Goal: Transaction & Acquisition: Purchase product/service

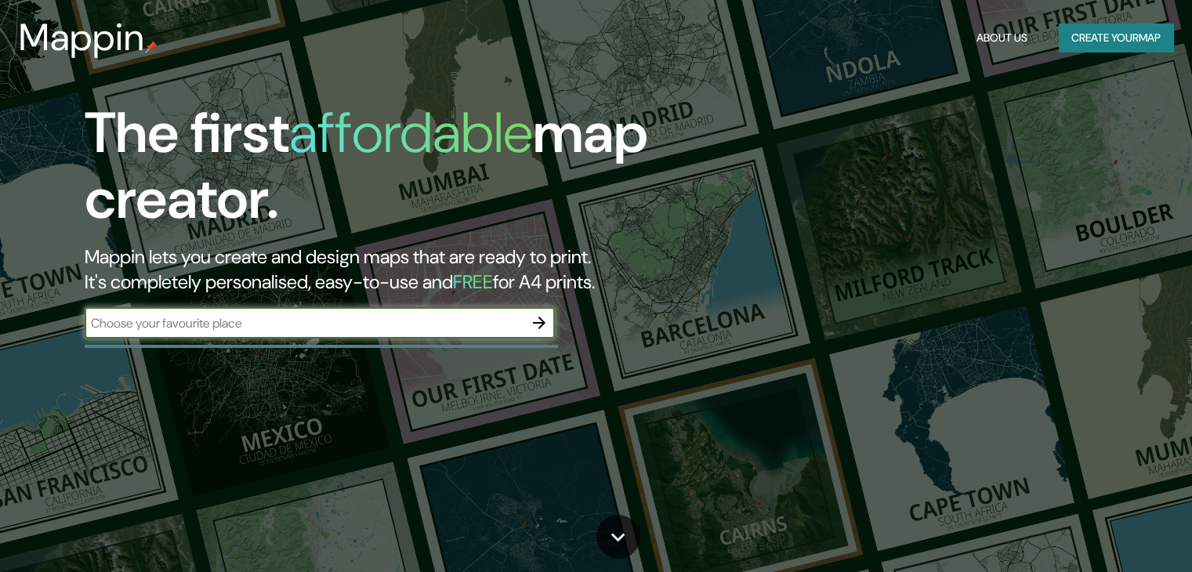
click at [391, 329] on input "text" at bounding box center [304, 323] width 439 height 18
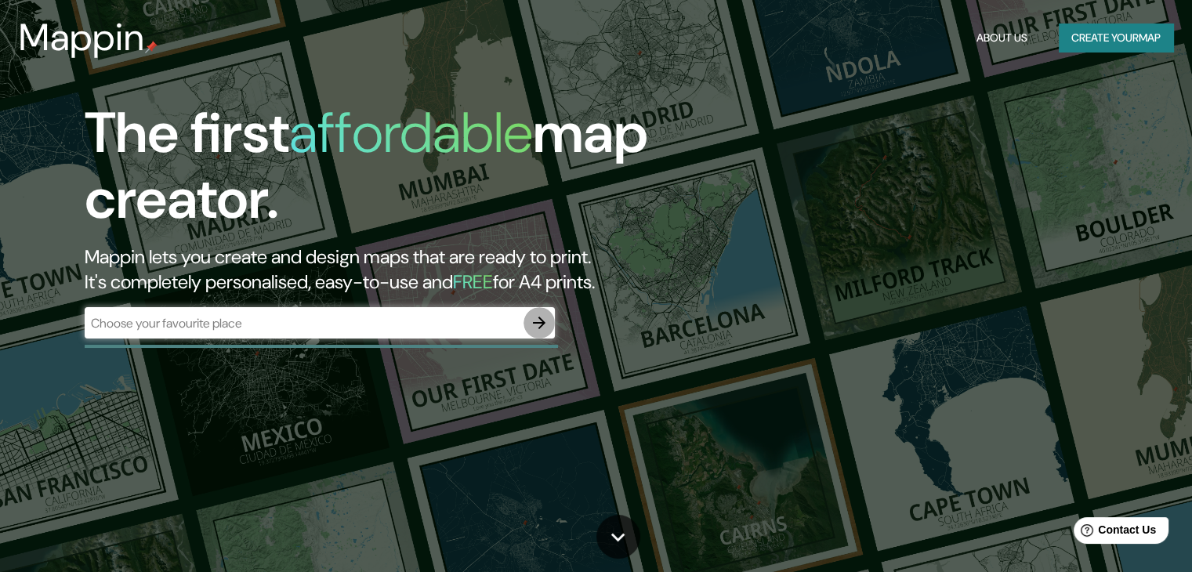
click at [545, 320] on icon "button" at bounding box center [539, 323] width 19 height 19
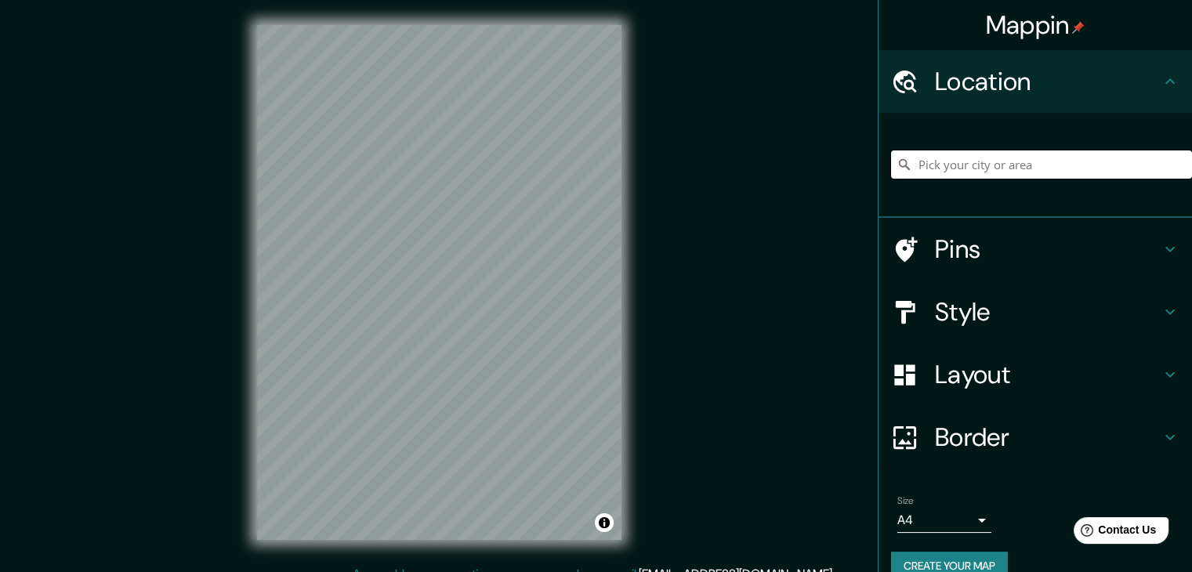
click at [929, 167] on input "Pick your city or area" at bounding box center [1041, 165] width 301 height 28
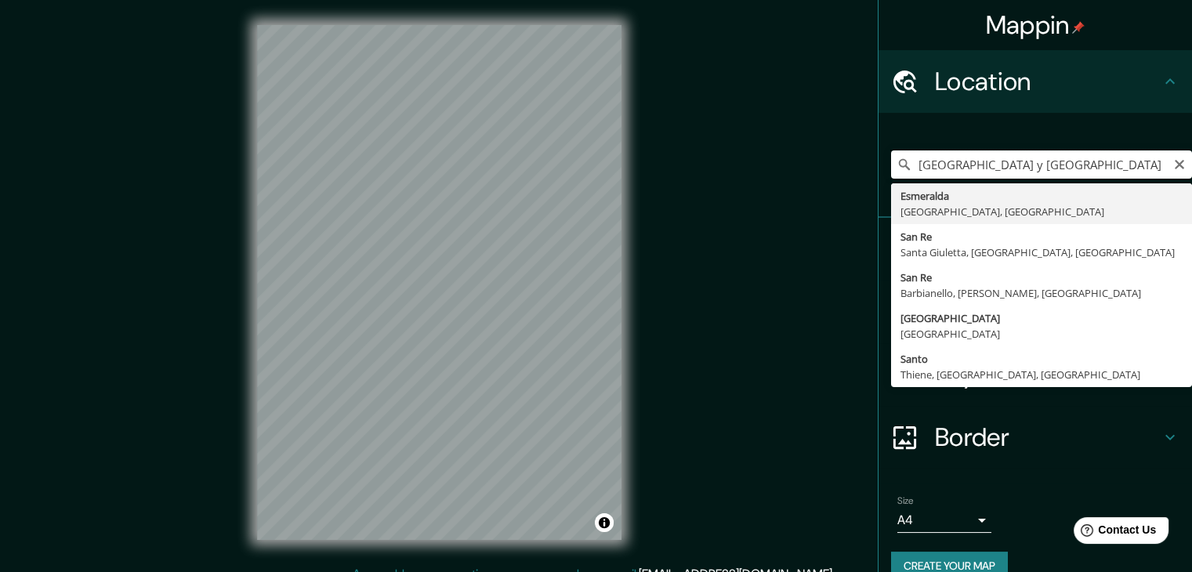
click at [1006, 164] on input "[GEOGRAPHIC_DATA] y [GEOGRAPHIC_DATA]" at bounding box center [1041, 165] width 301 height 28
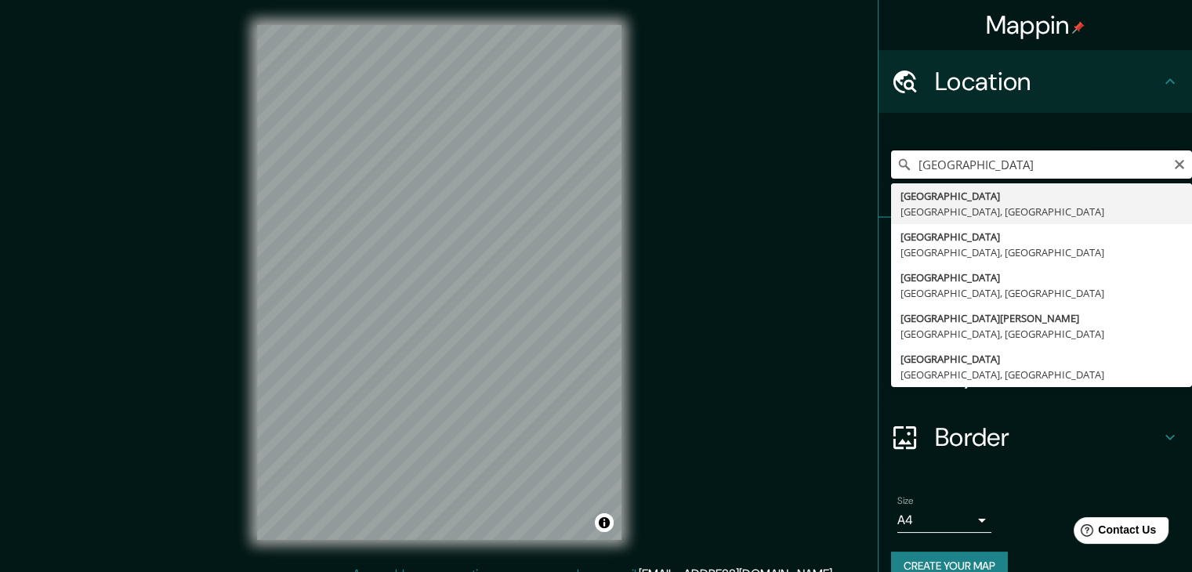
drag, startPoint x: 1077, startPoint y: 155, endPoint x: 1001, endPoint y: 176, distance: 78.7
click at [1001, 176] on input "[GEOGRAPHIC_DATA]" at bounding box center [1041, 165] width 301 height 28
type input "[GEOGRAPHIC_DATA]"
click at [1173, 169] on icon "Clear" at bounding box center [1179, 164] width 13 height 13
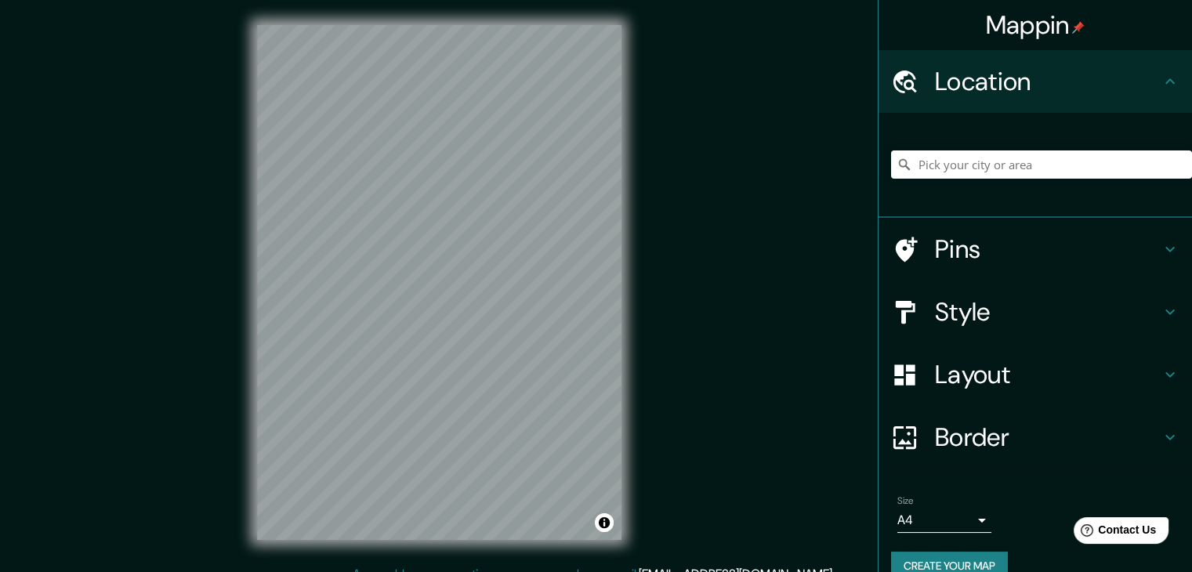
click at [953, 386] on h4 "Layout" at bounding box center [1048, 374] width 226 height 31
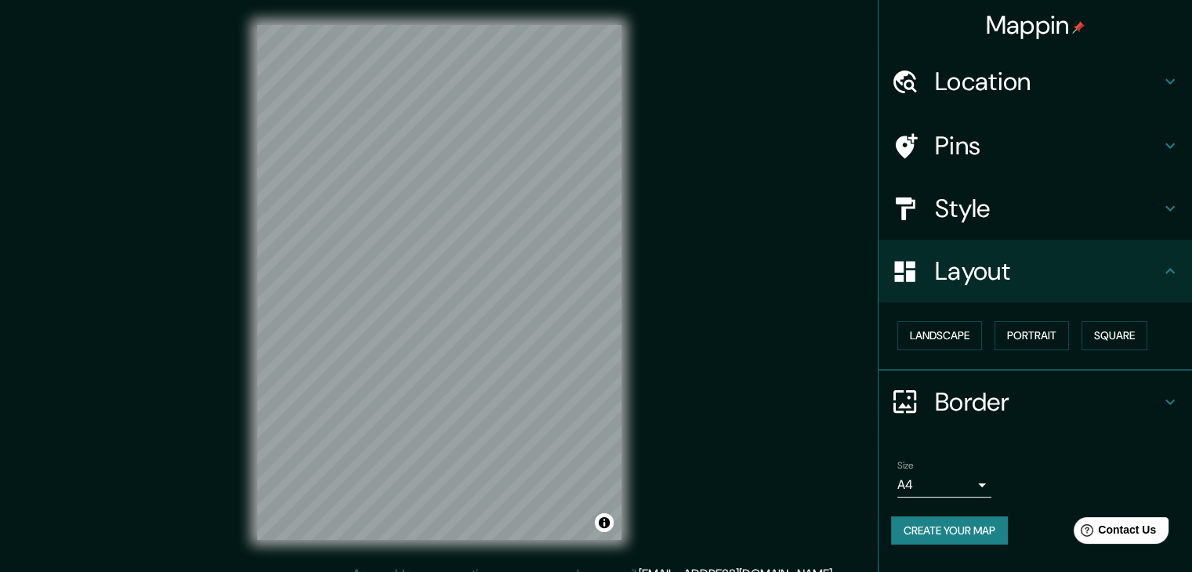
click at [1035, 249] on div "Layout" at bounding box center [1036, 271] width 314 height 63
click at [1032, 187] on div "Style" at bounding box center [1036, 208] width 314 height 63
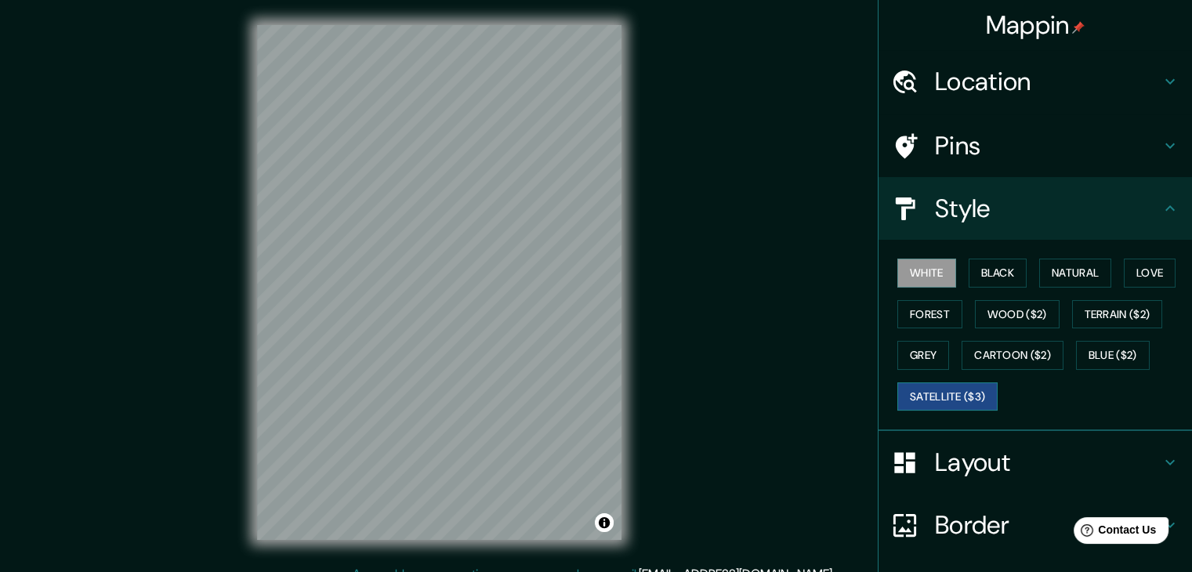
click at [966, 386] on button "Satellite ($3)" at bounding box center [948, 397] width 100 height 29
click at [921, 277] on button "White" at bounding box center [927, 273] width 59 height 29
click at [1039, 271] on button "Natural" at bounding box center [1075, 273] width 72 height 29
